Goal: Task Accomplishment & Management: Manage account settings

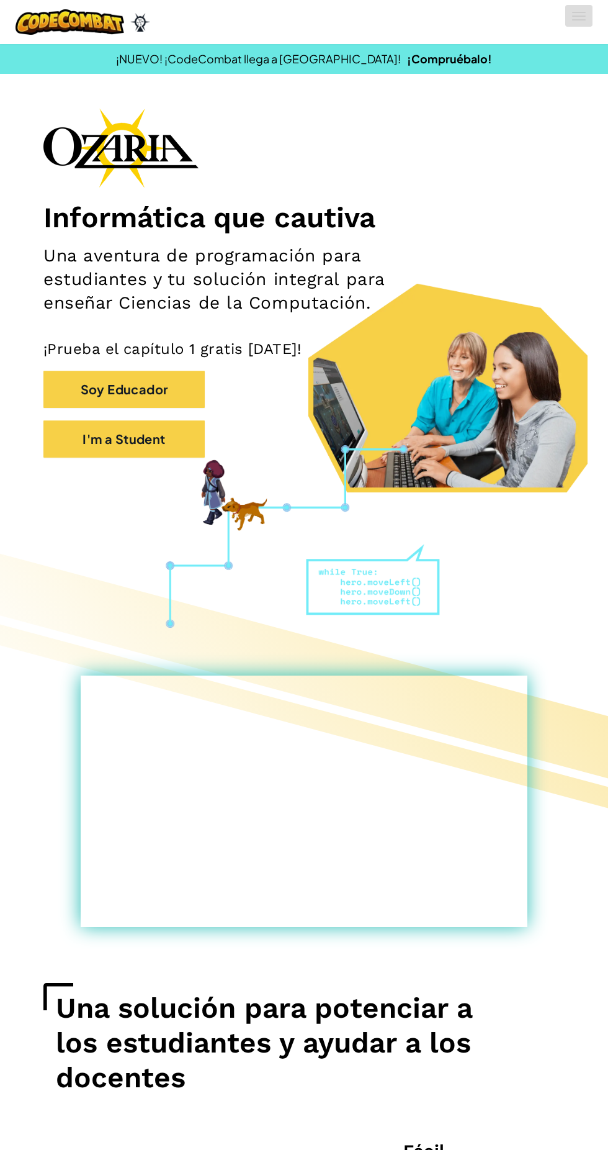
click at [579, 12] on span at bounding box center [579, 12] width 14 height 1
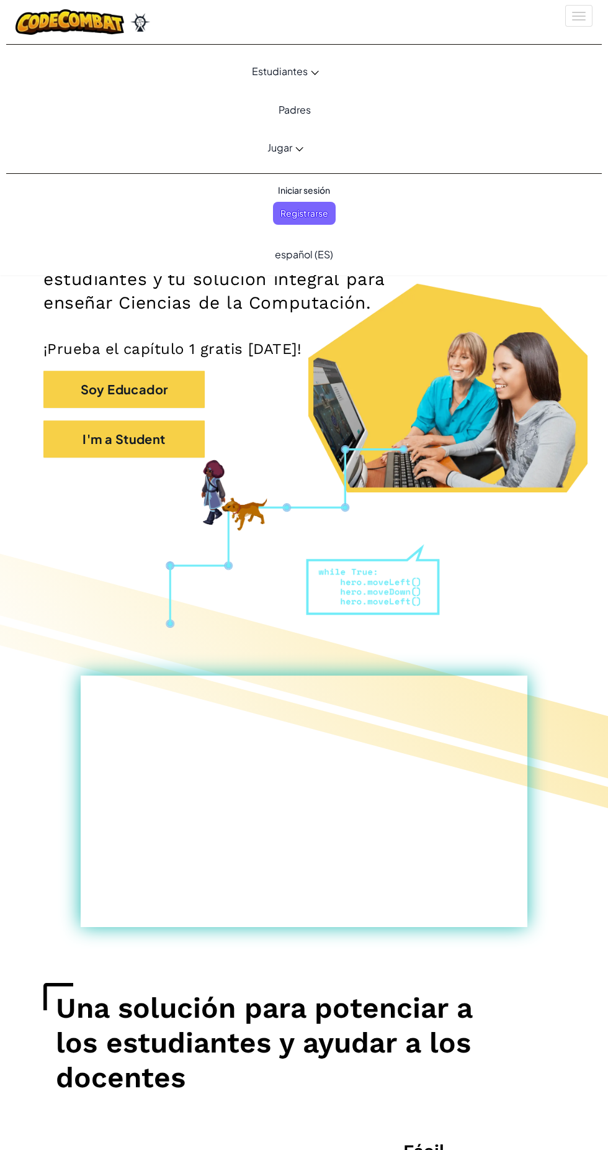
click at [321, 186] on span "Iniciar sesión" at bounding box center [304, 190] width 67 height 23
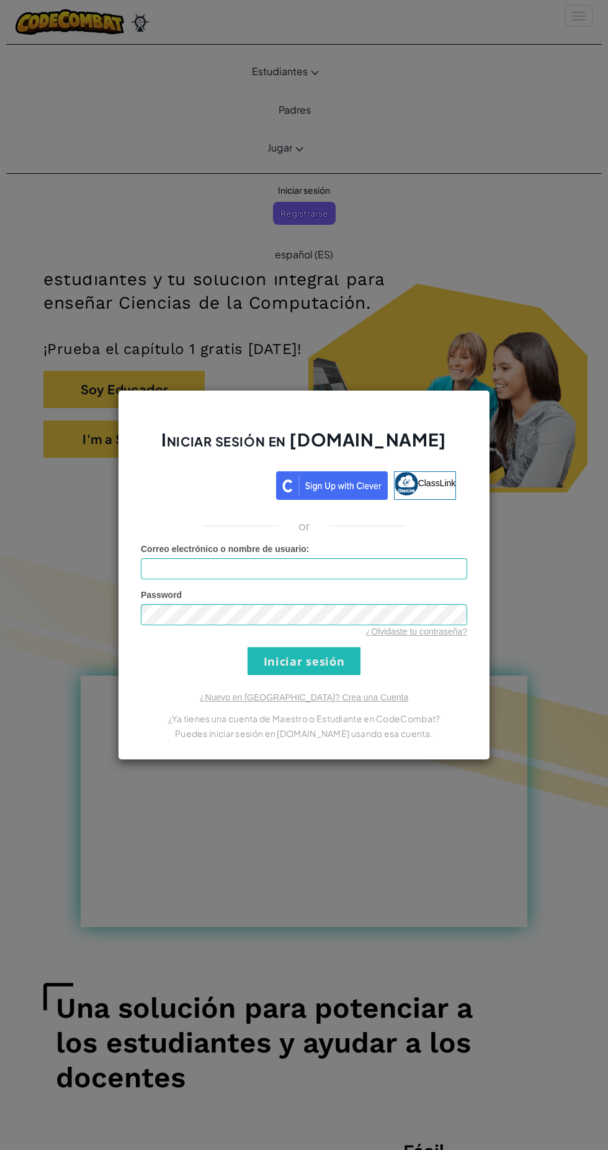
click at [416, 392] on div "Iniciar sesión en [DOMAIN_NAME] ClassLink or Error desconocido. Correo electrón…" at bounding box center [304, 575] width 372 height 370
click at [388, 570] on input "Correo electrónico o nombre de usuario :" at bounding box center [304, 568] width 326 height 21
type input "[EMAIL_ADDRESS][DOMAIN_NAME]"
click at [248, 647] on input "Iniciar sesión" at bounding box center [304, 661] width 113 height 28
